Goal: Find specific page/section: Find specific page/section

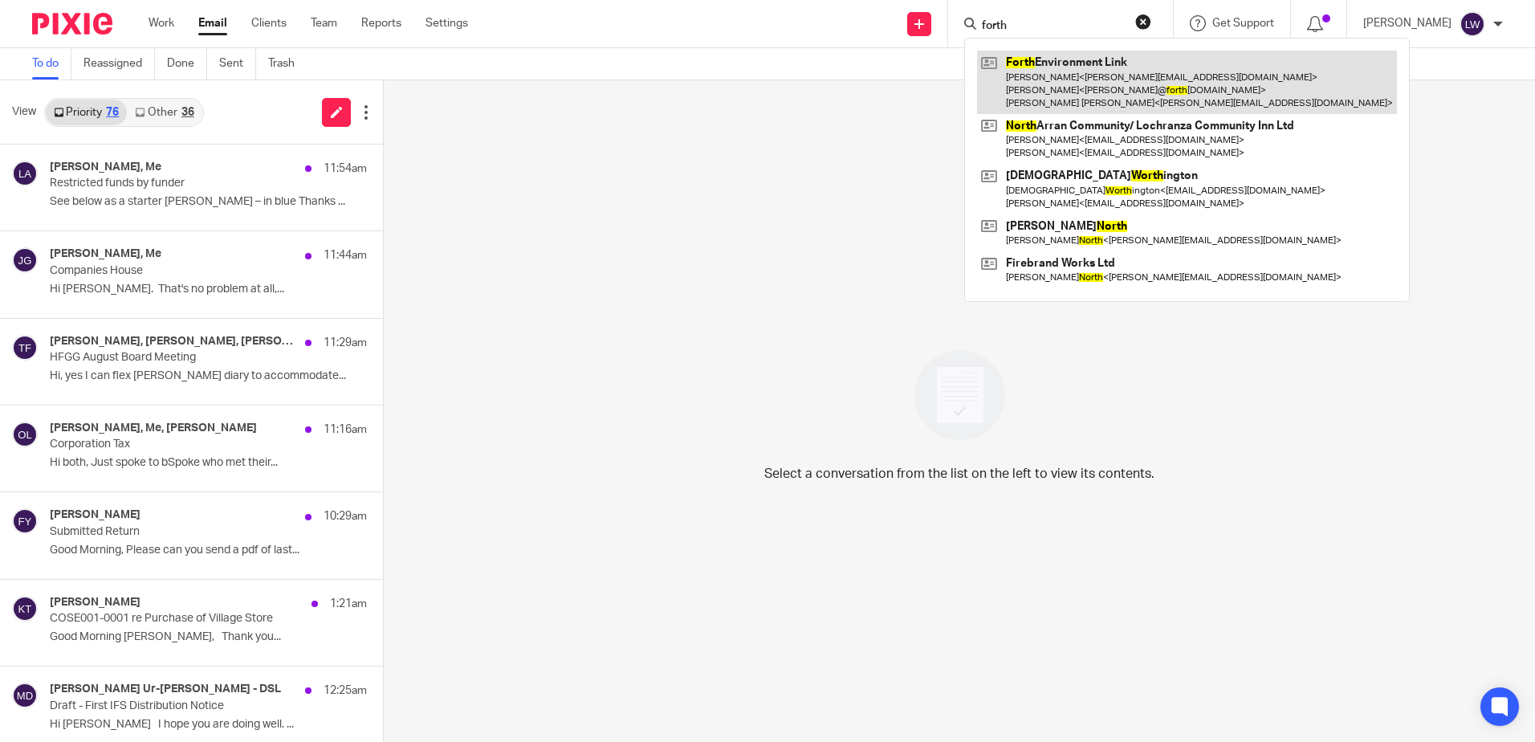
type input "forth"
click at [1119, 80] on link at bounding box center [1187, 82] width 420 height 63
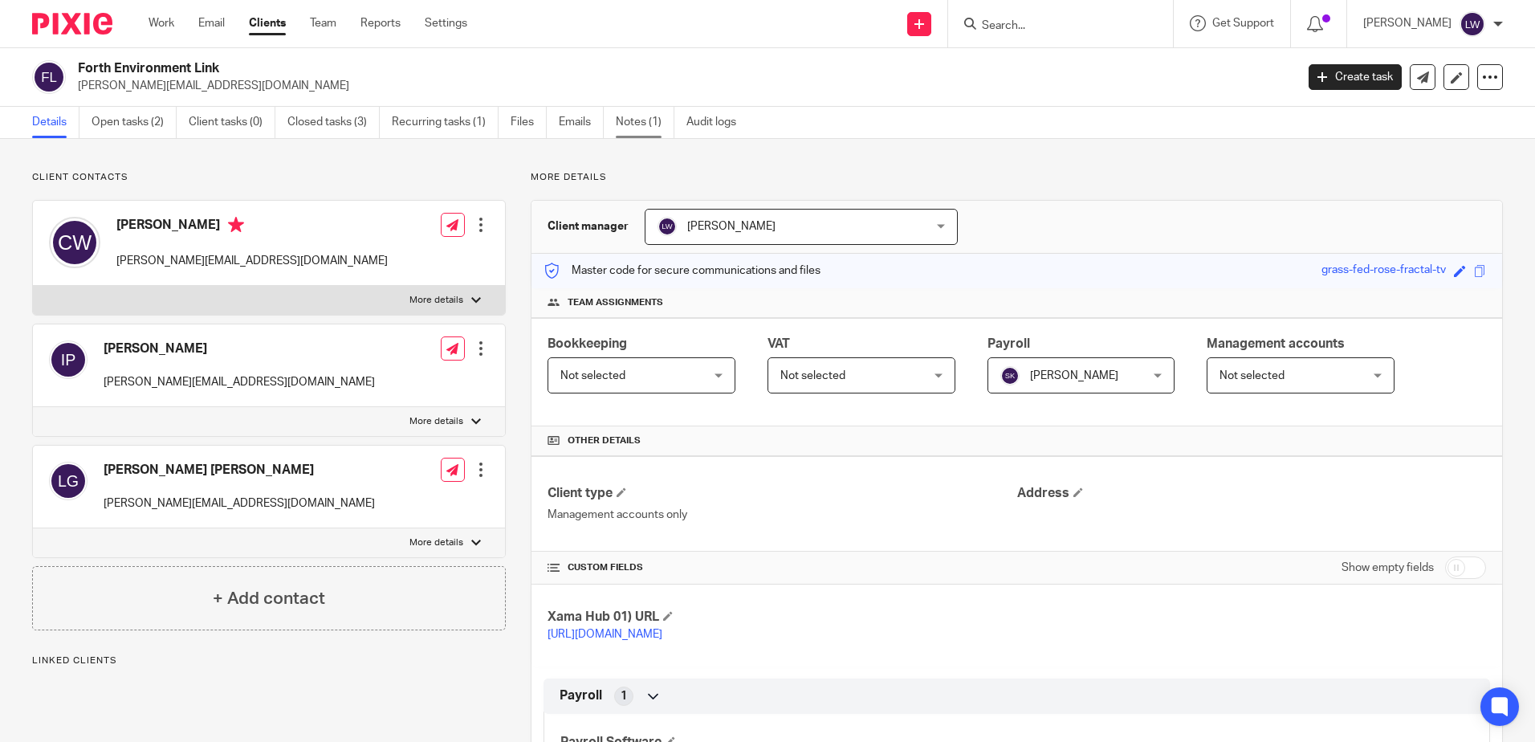
click at [647, 123] on link "Notes (1)" at bounding box center [645, 122] width 59 height 31
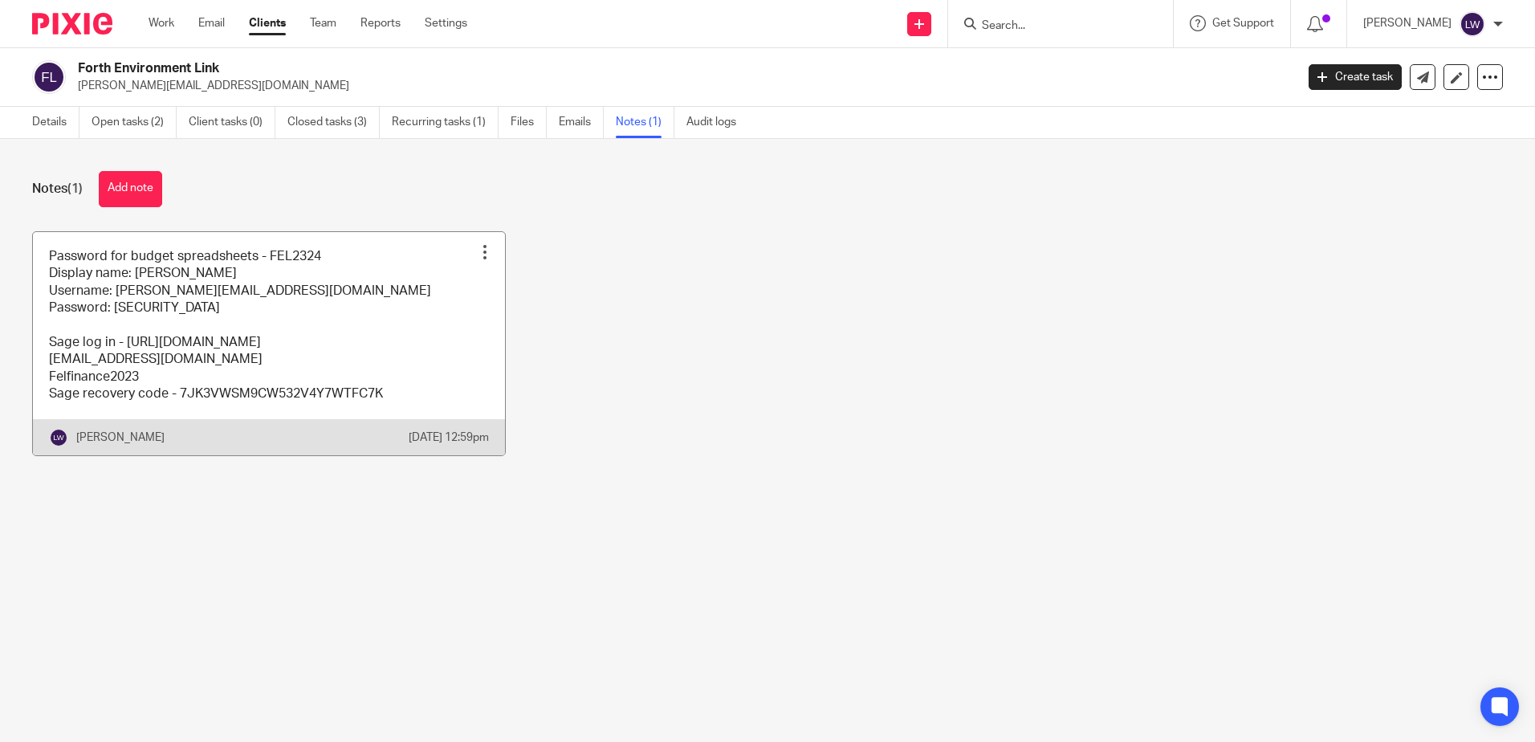
click at [385, 315] on link at bounding box center [269, 343] width 472 height 223
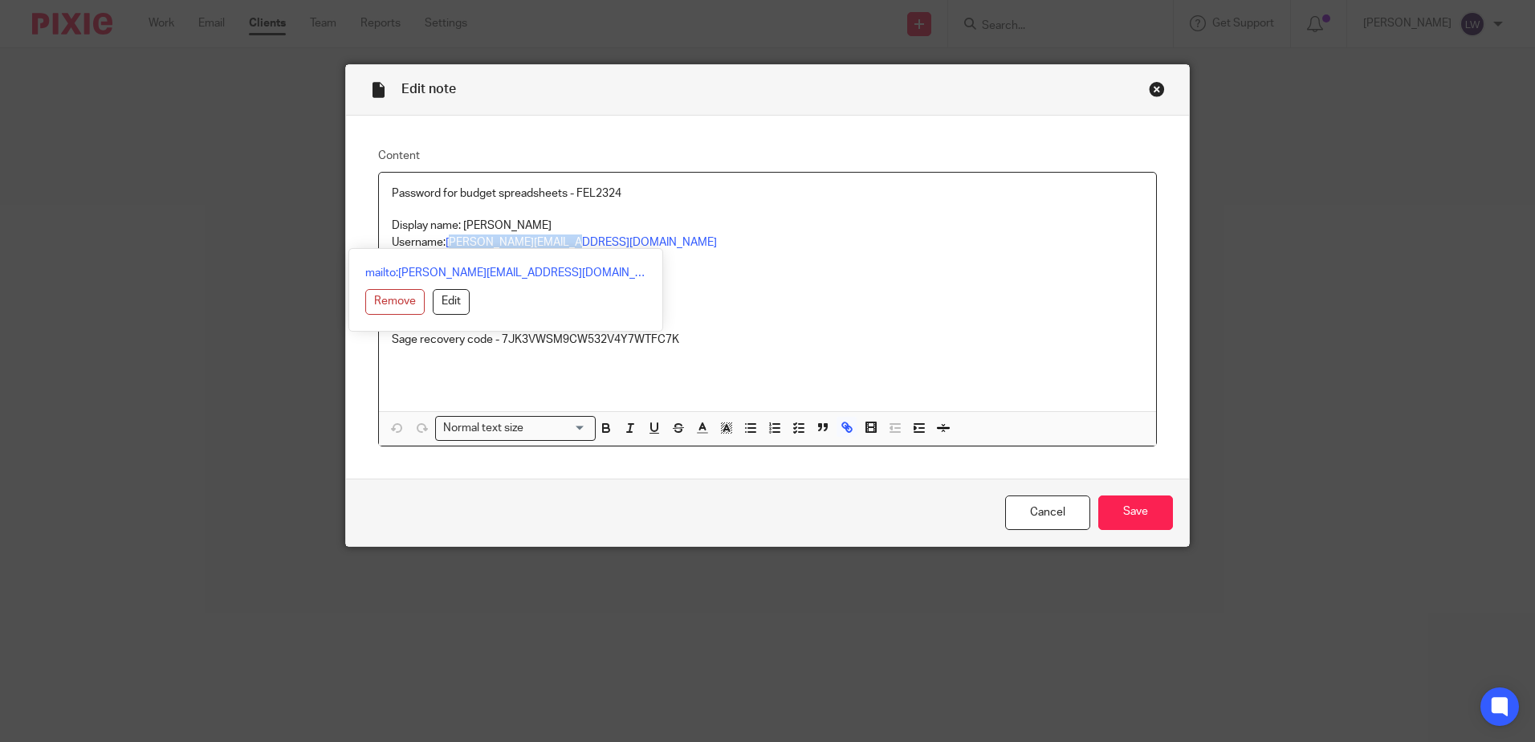
drag, startPoint x: 447, startPoint y: 242, endPoint x: 568, endPoint y: 241, distance: 121.3
click at [568, 241] on p "Username: lorna@felscotland.org" at bounding box center [768, 243] width 752 height 16
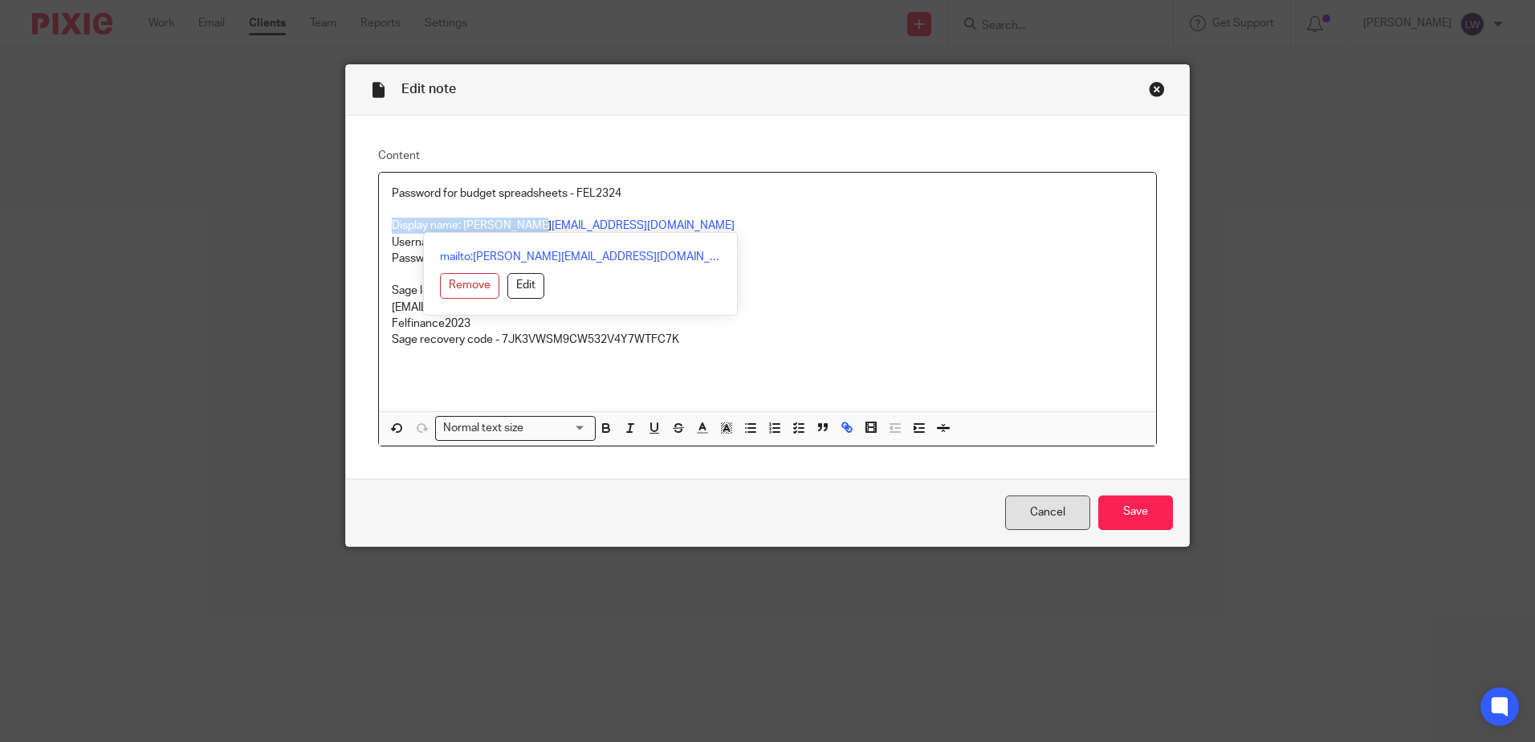
click at [1066, 512] on link "Cancel" at bounding box center [1047, 513] width 85 height 35
